Goal: Information Seeking & Learning: Learn about a topic

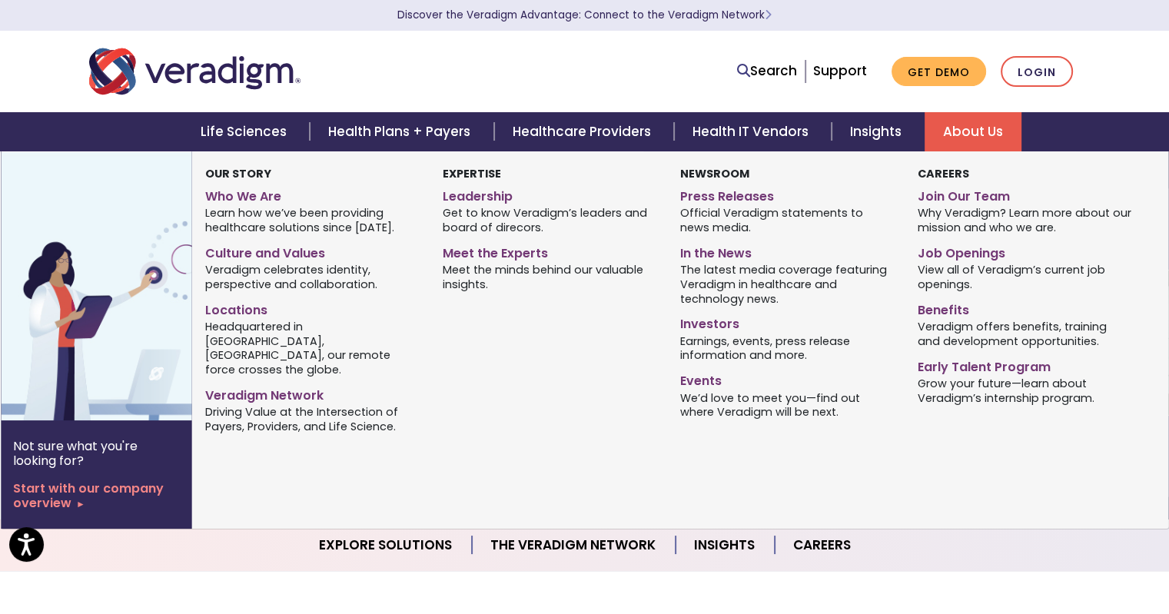
click at [961, 128] on link "About Us" at bounding box center [973, 131] width 97 height 39
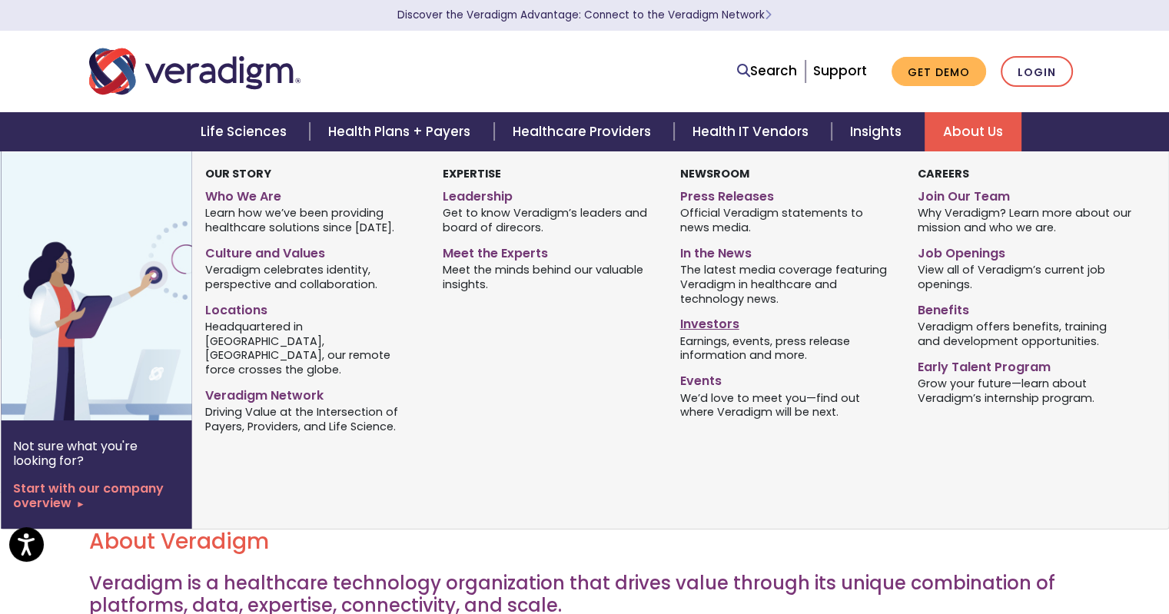
click at [702, 328] on link "Investors" at bounding box center [787, 322] width 214 height 22
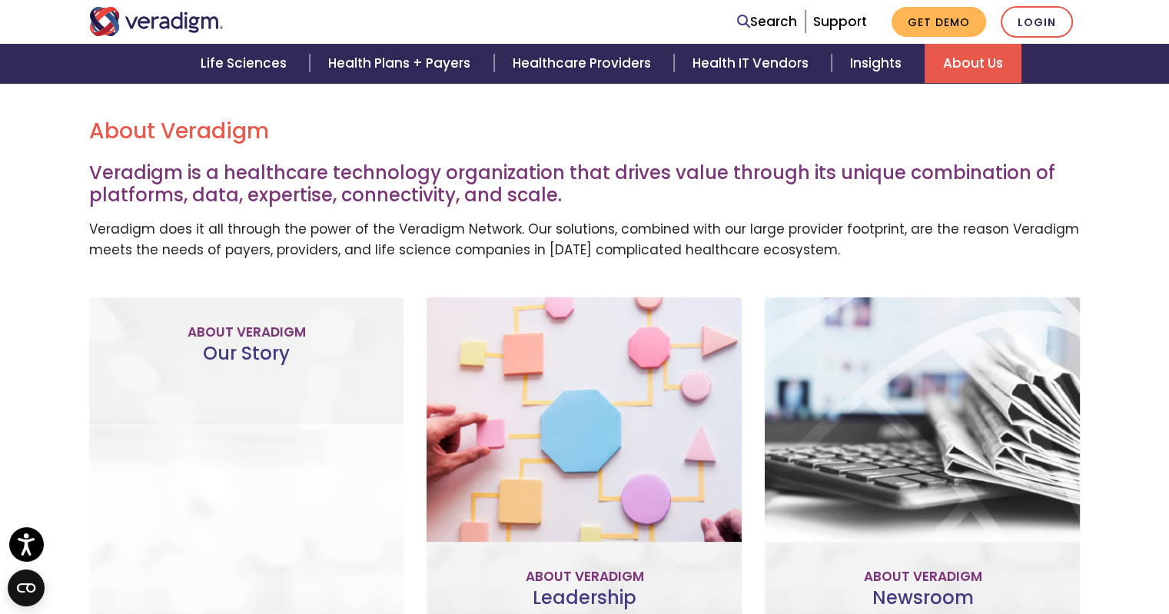
scroll to position [494, 0]
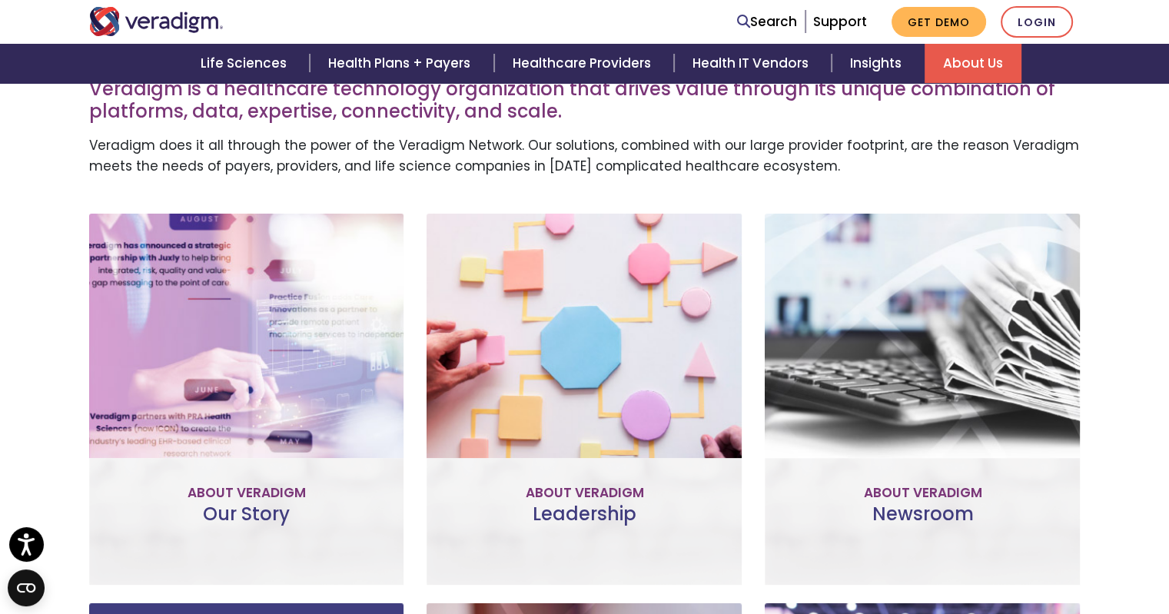
click at [247, 460] on link "Learn More" at bounding box center [246, 457] width 121 height 35
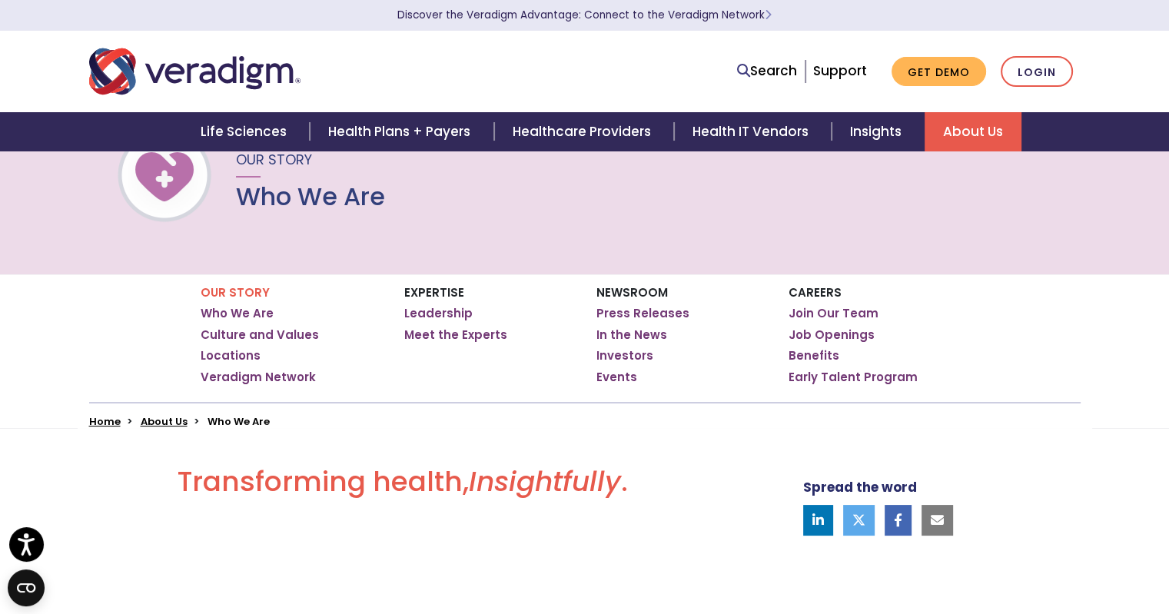
scroll to position [154, 0]
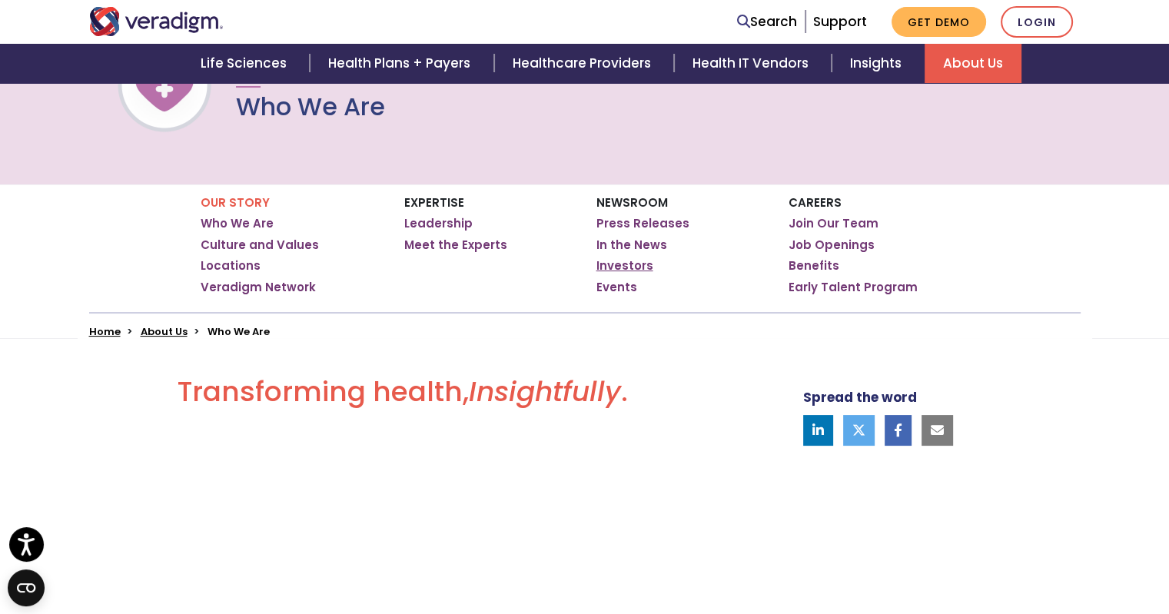
click at [627, 261] on link "Investors" at bounding box center [625, 265] width 57 height 15
